Goal: Communication & Community: Answer question/provide support

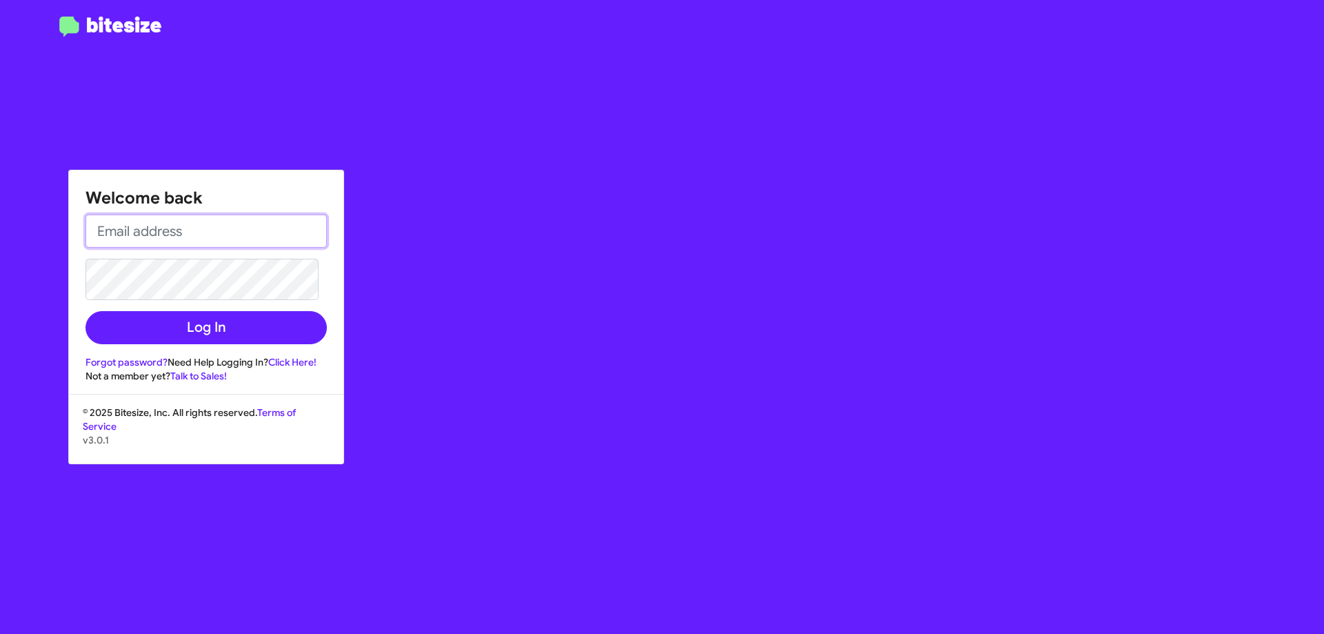
type input "[EMAIL_ADDRESS][DOMAIN_NAME]"
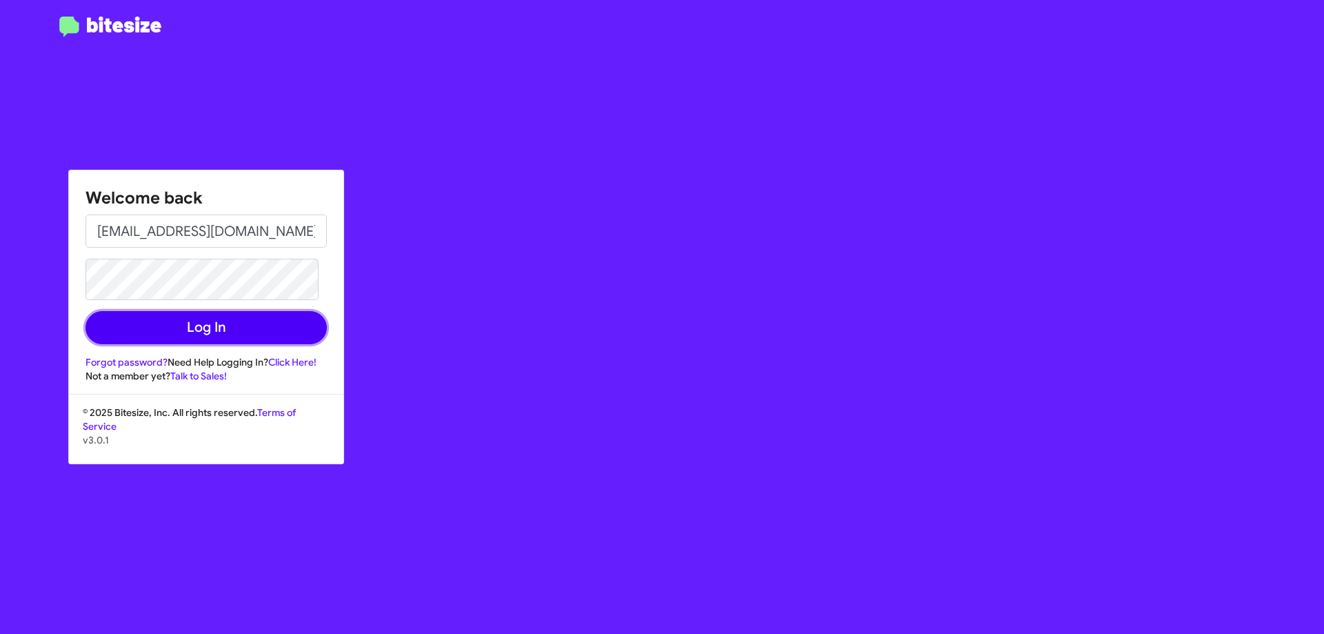
click at [208, 325] on button "Log In" at bounding box center [206, 327] width 241 height 33
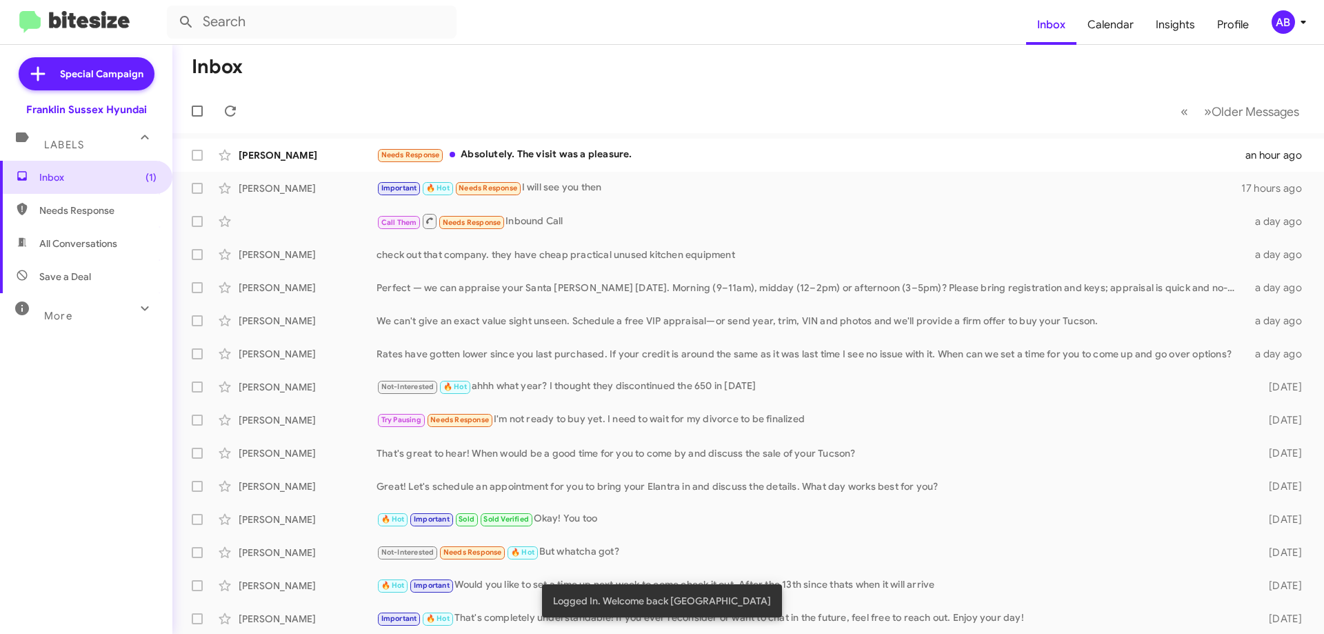
click at [611, 162] on div "Needs Response Absolutely. The visit was a pleasure." at bounding box center [810, 155] width 869 height 16
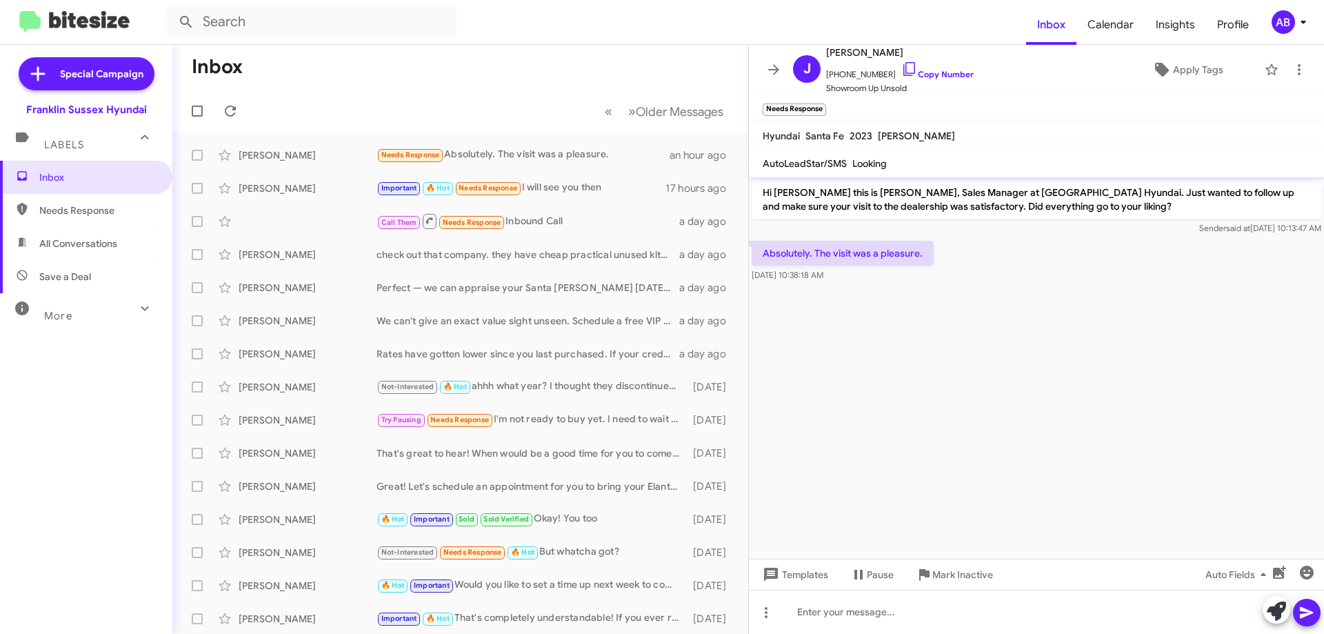
click at [903, 75] on icon at bounding box center [909, 69] width 12 height 14
click at [774, 71] on icon at bounding box center [773, 69] width 17 height 17
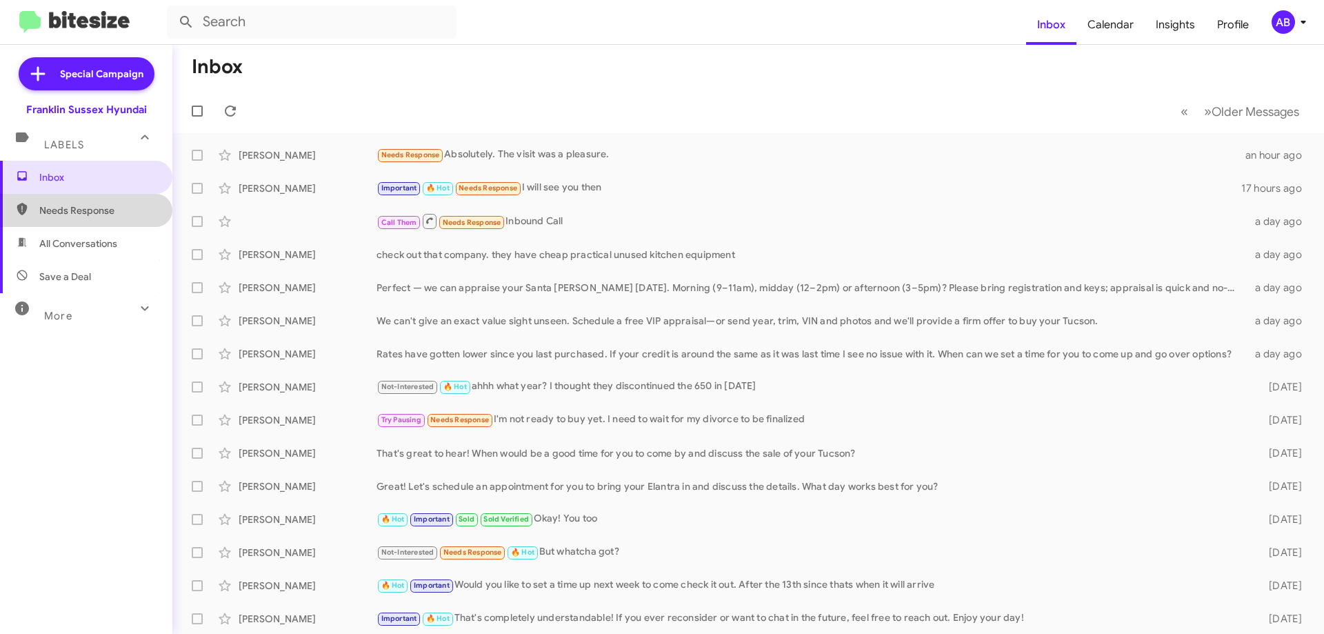
click at [123, 210] on span "Needs Response" at bounding box center [97, 210] width 117 height 14
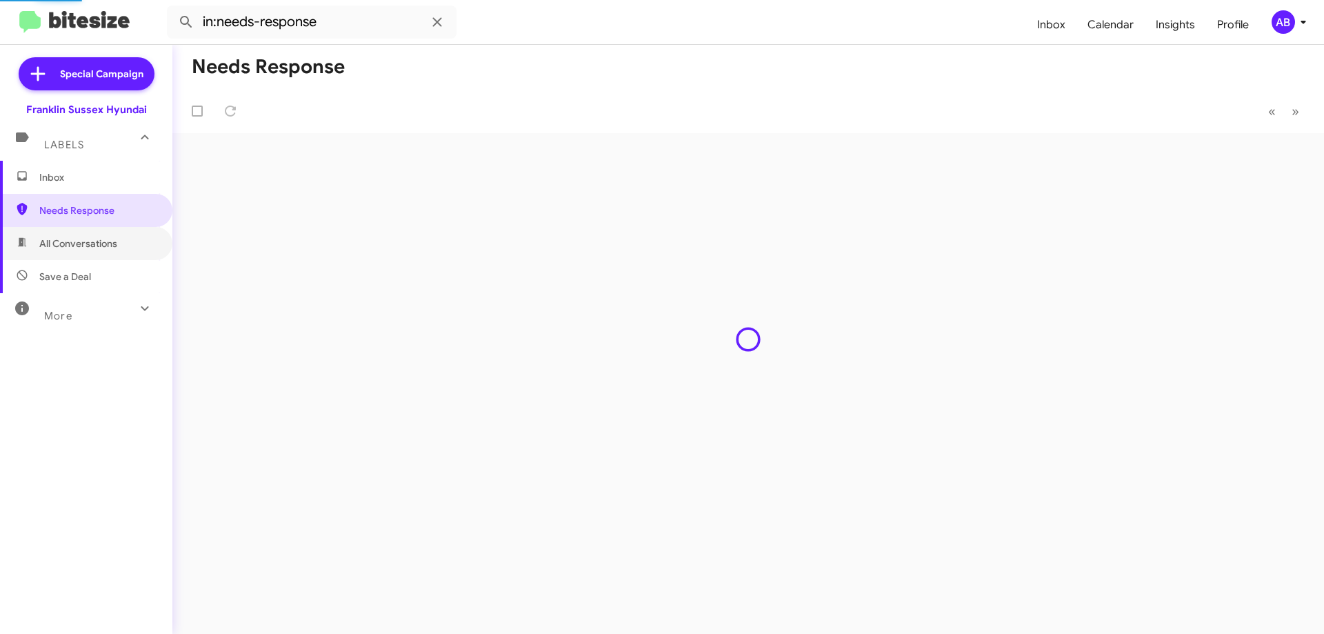
click at [112, 247] on span "All Conversations" at bounding box center [78, 244] width 78 height 14
type input "in:all-conversations"
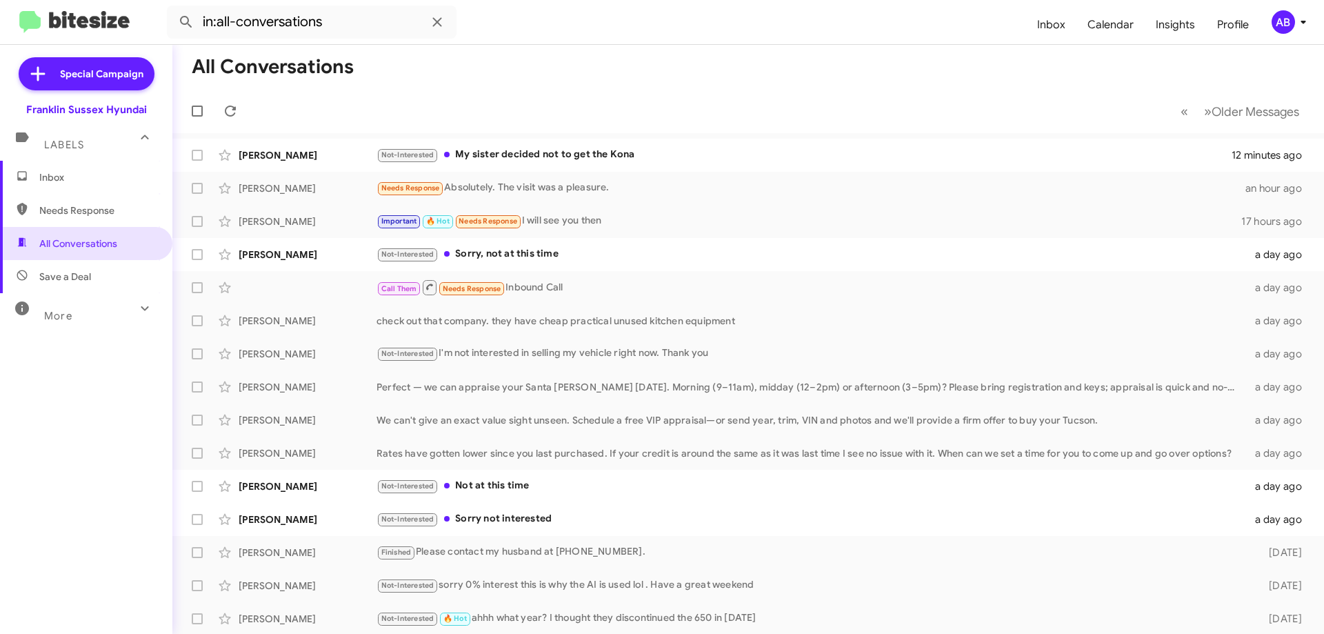
click at [666, 159] on div "Not-Interested My sister decided not to get the Kona" at bounding box center [803, 155] width 855 height 16
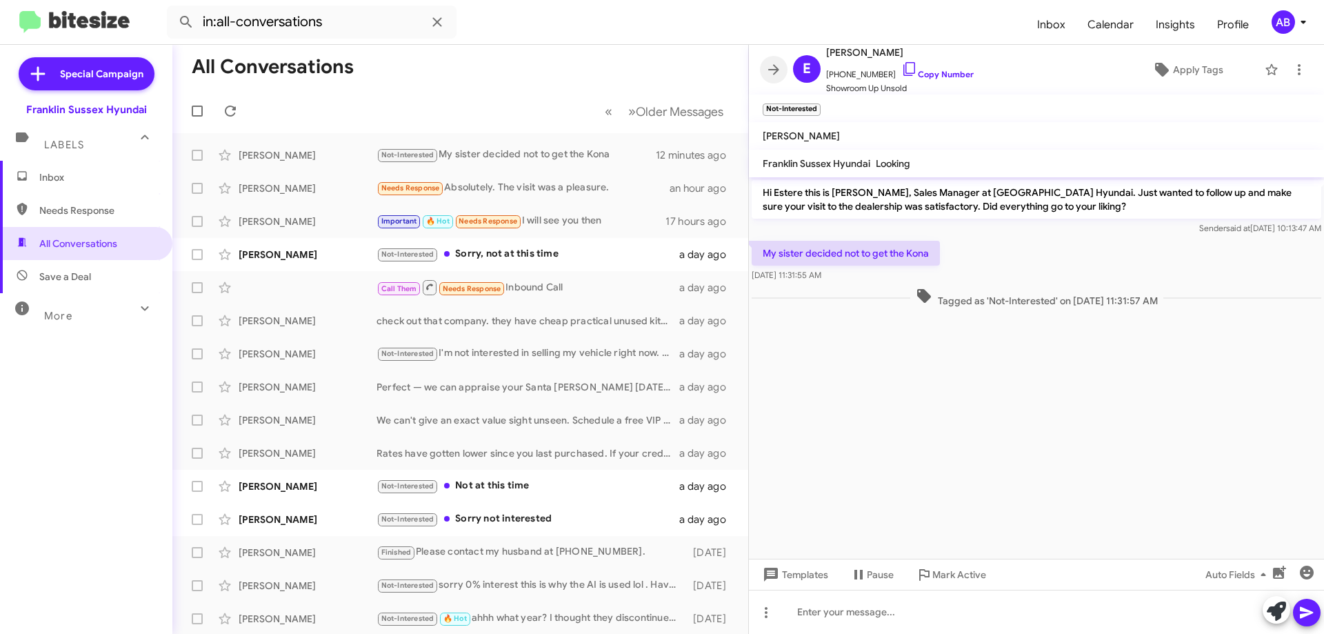
click at [770, 67] on icon at bounding box center [773, 69] width 17 height 17
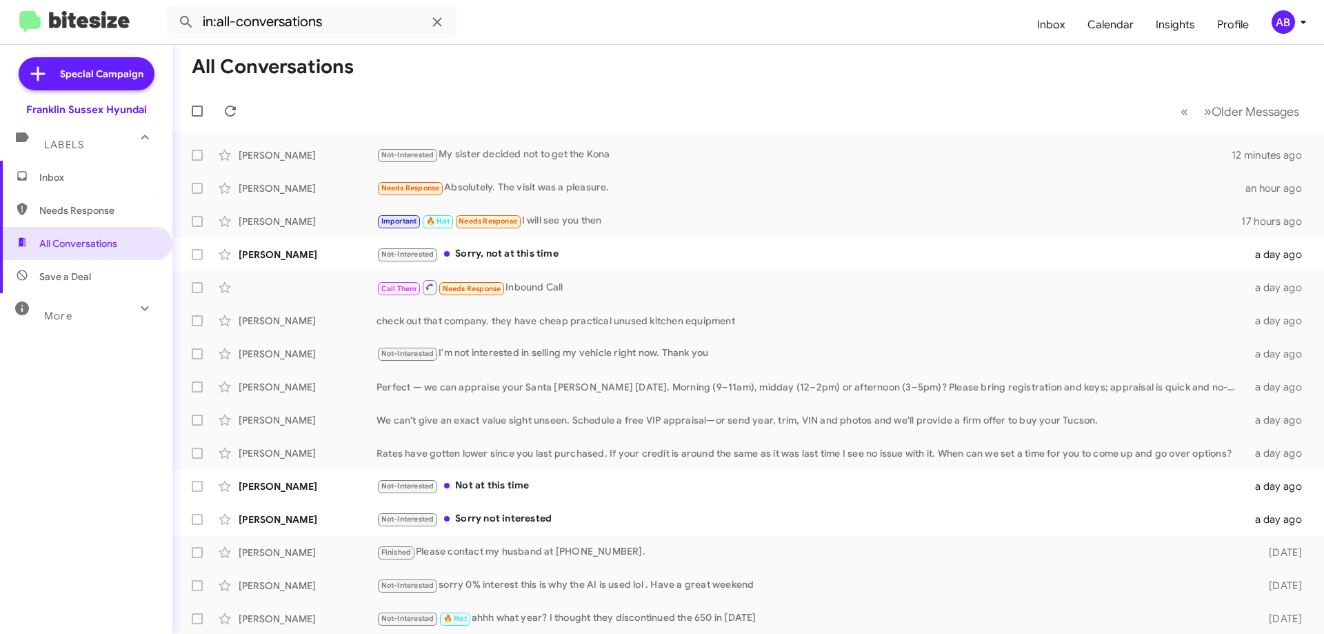
click at [579, 252] on div "Not-Interested Sorry, not at this time" at bounding box center [811, 254] width 870 height 16
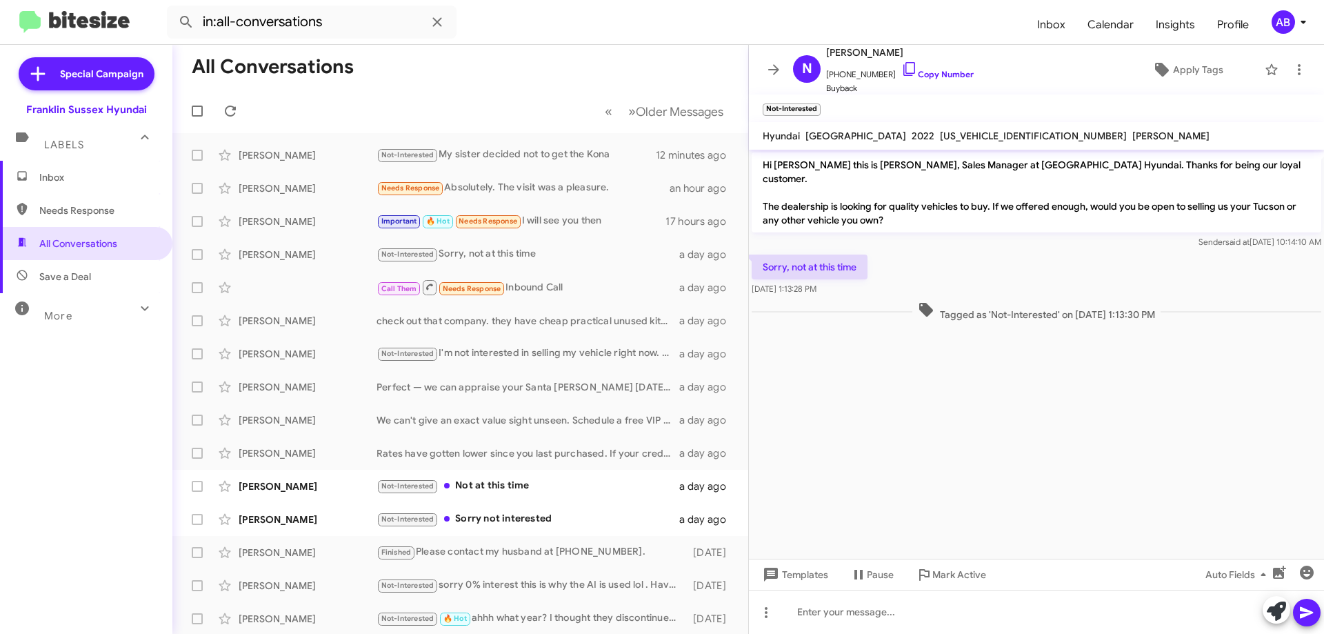
click at [778, 67] on icon at bounding box center [773, 69] width 17 height 17
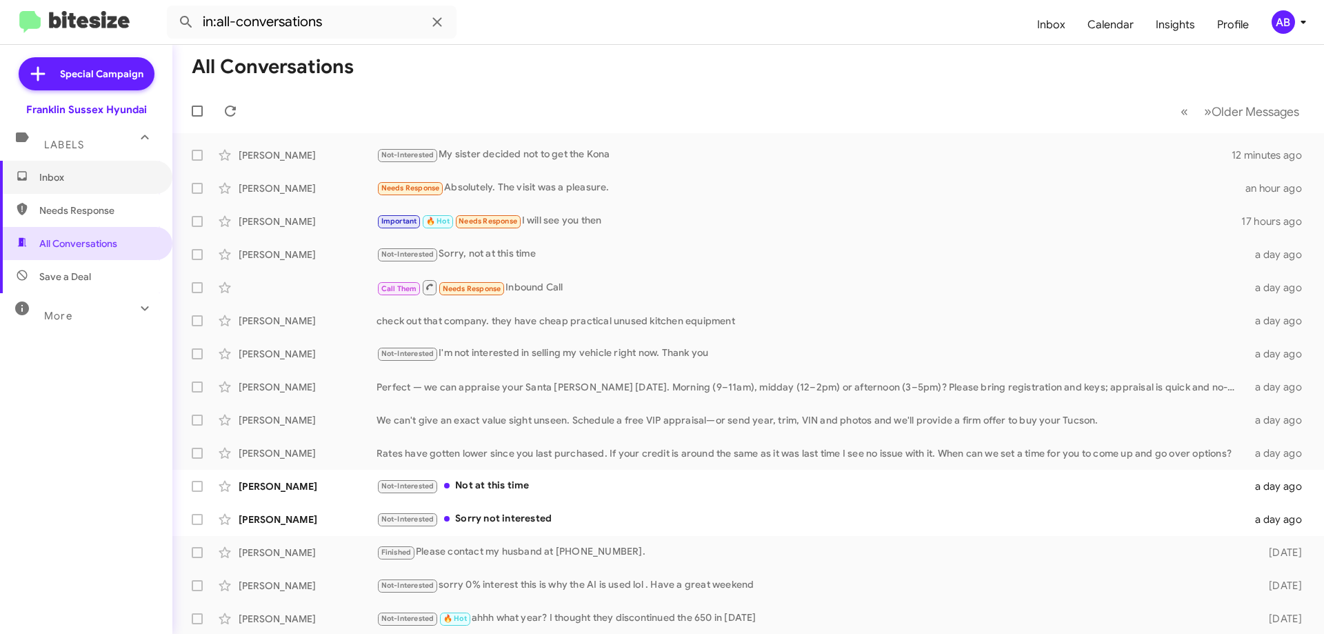
click at [92, 176] on span "Inbox" at bounding box center [97, 177] width 117 height 14
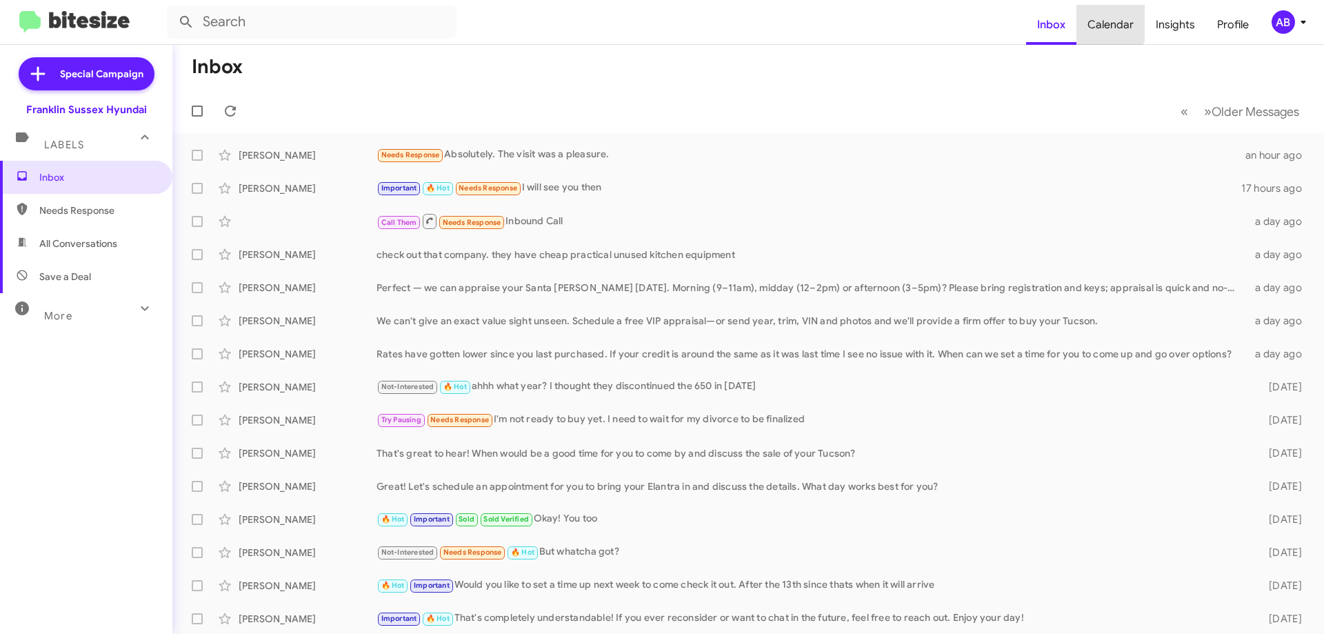
click at [1107, 19] on span "Calendar" at bounding box center [1110, 25] width 68 height 40
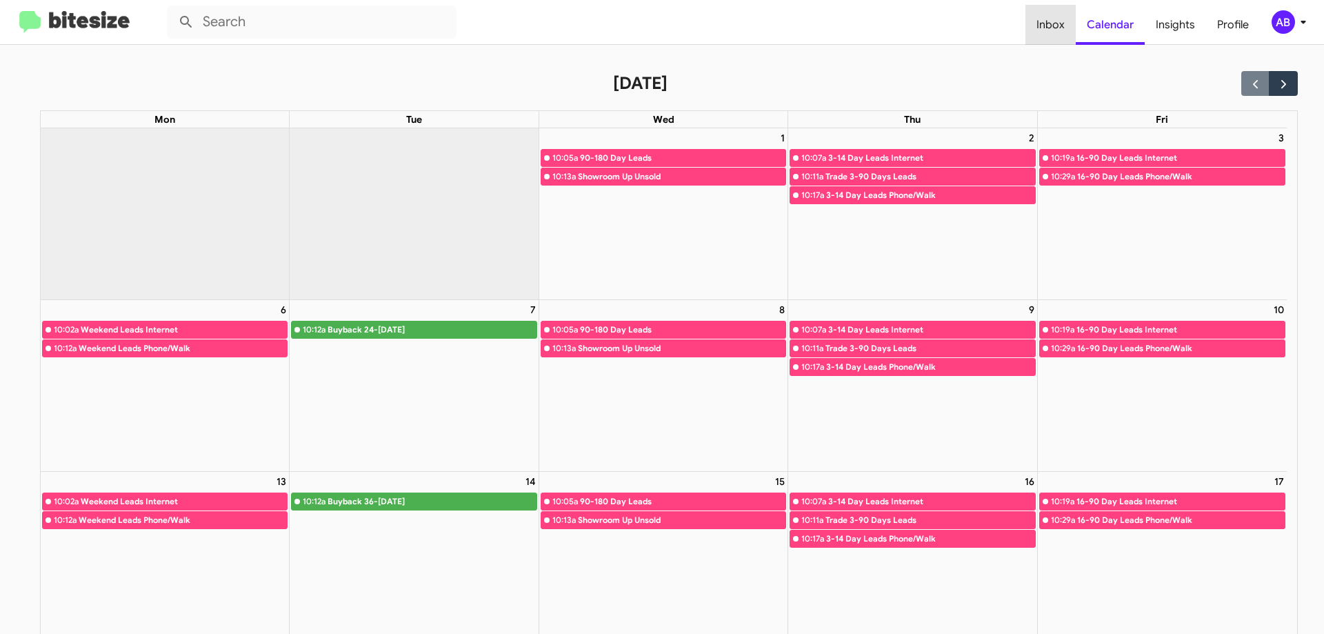
click at [1058, 30] on span "Inbox" at bounding box center [1050, 25] width 50 height 40
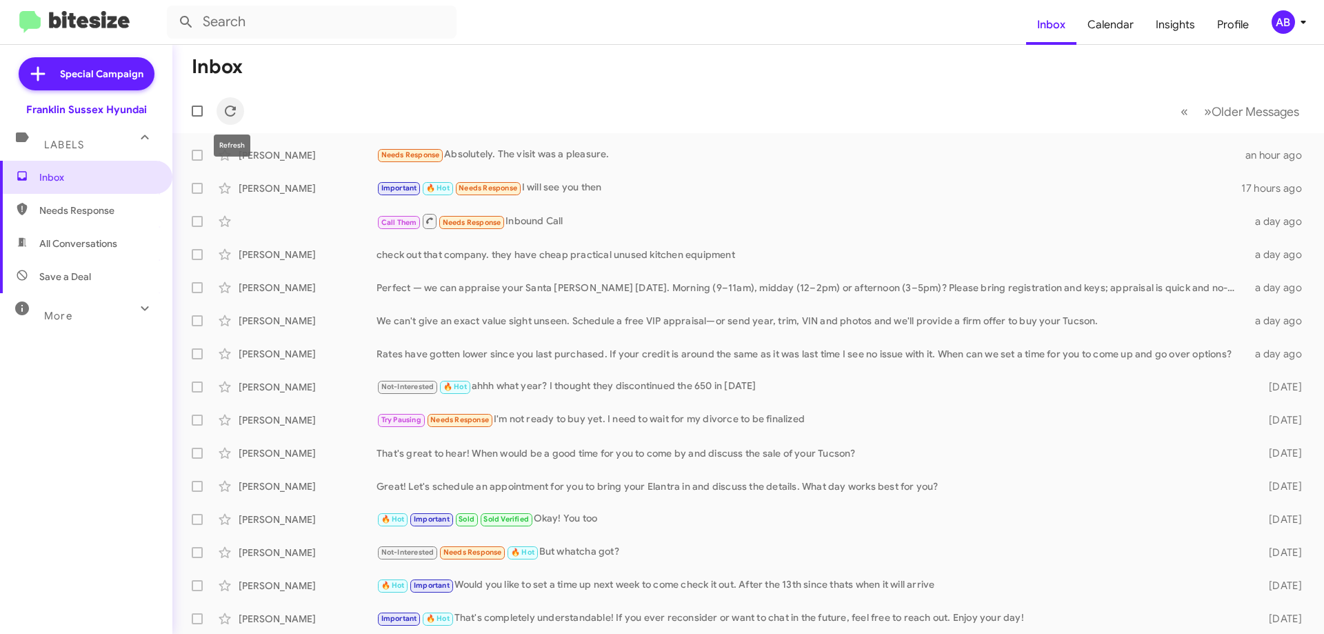
click at [241, 106] on span at bounding box center [231, 111] width 28 height 17
